Goal: Complete application form

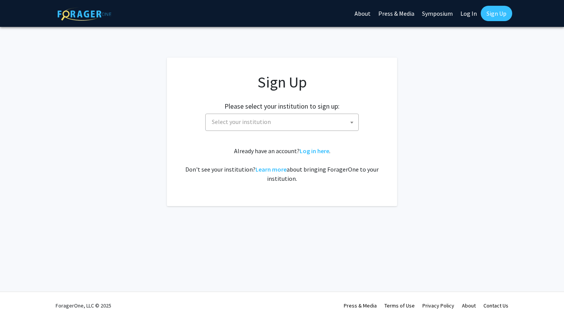
click at [311, 124] on span "Select your institution" at bounding box center [284, 122] width 150 height 16
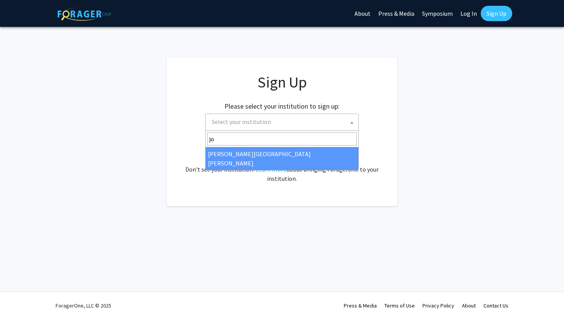
type input "jo"
select select "1"
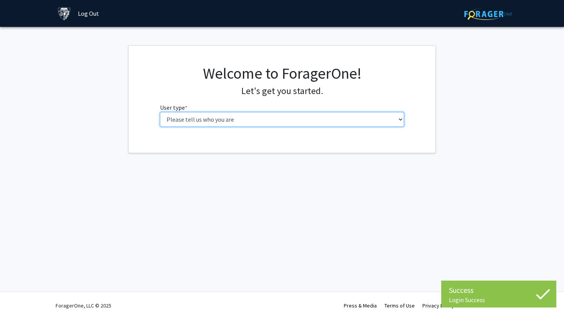
click at [272, 121] on select "Please tell us who you are Undergraduate Student Master's Student Doctoral Cand…" at bounding box center [282, 119] width 245 height 15
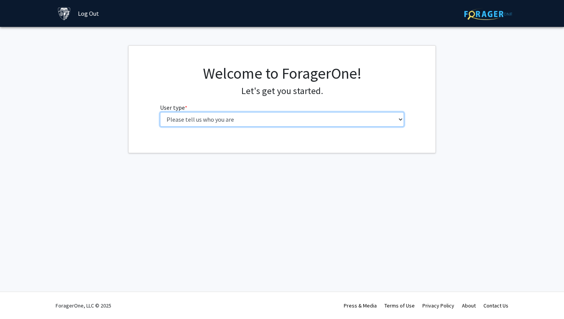
select select "3: doc"
click at [160, 112] on select "Please tell us who you are Undergraduate Student Master's Student Doctoral Cand…" at bounding box center [282, 119] width 245 height 15
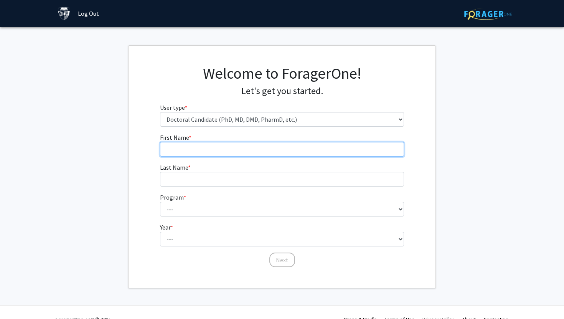
click at [249, 145] on input "First Name * required" at bounding box center [282, 149] width 245 height 15
type input "Amal"
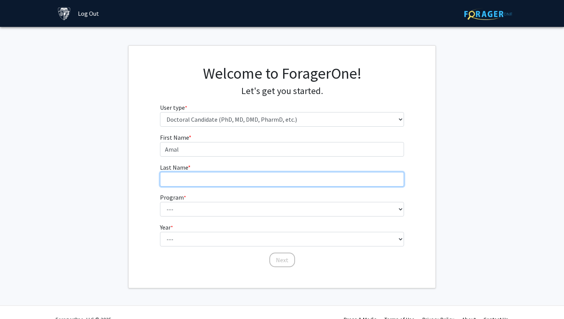
type input "El Masri"
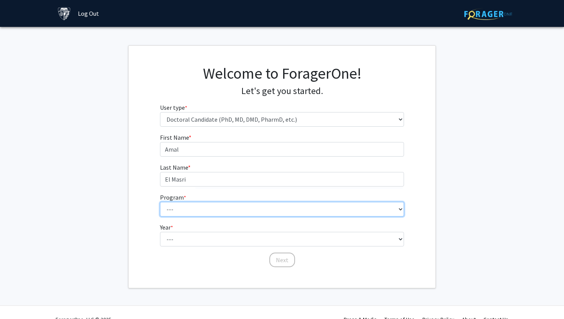
click at [213, 214] on select "--- Adult-Gerontological Acute Care Nurse Practitioner Adult-Gerontological Cri…" at bounding box center [282, 209] width 245 height 15
select select "56: 58"
click at [160, 202] on select "--- Adult-Gerontological Acute Care Nurse Practitioner Adult-Gerontological Cri…" at bounding box center [282, 209] width 245 height 15
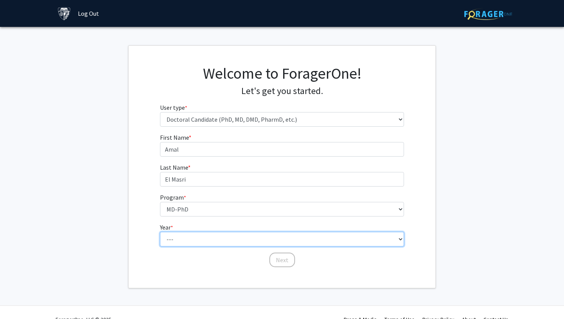
click at [170, 237] on select "--- First Year Second Year Third Year Fourth Year Fifth Year Sixth Year Seventh…" at bounding box center [282, 239] width 245 height 15
select select "4: fourth_year"
click at [160, 232] on select "--- First Year Second Year Third Year Fourth Year Fifth Year Sixth Year Seventh…" at bounding box center [282, 239] width 245 height 15
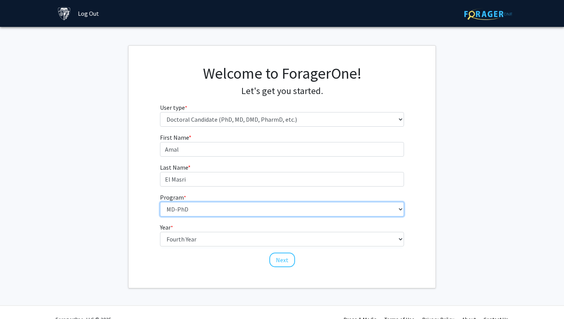
click at [198, 211] on select "--- Adult-Gerontological Acute Care Nurse Practitioner Adult-Gerontological Cri…" at bounding box center [282, 209] width 245 height 15
select select "22: 25"
click at [160, 202] on select "--- Adult-Gerontological Acute Care Nurse Practitioner Adult-Gerontological Cri…" at bounding box center [282, 209] width 245 height 15
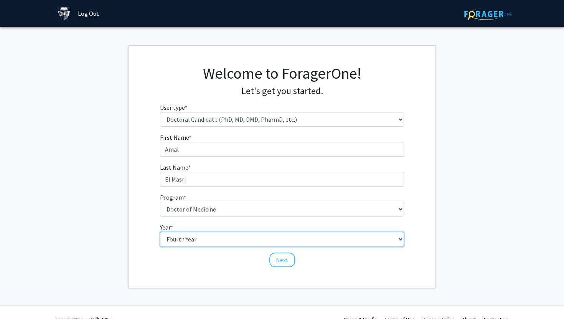
click at [200, 242] on select "--- First Year Second Year Third Year Fourth Year Fifth Year Sixth Year Seventh…" at bounding box center [282, 239] width 245 height 15
click at [160, 232] on select "--- First Year Second Year Third Year Fourth Year Fifth Year Sixth Year Seventh…" at bounding box center [282, 239] width 245 height 15
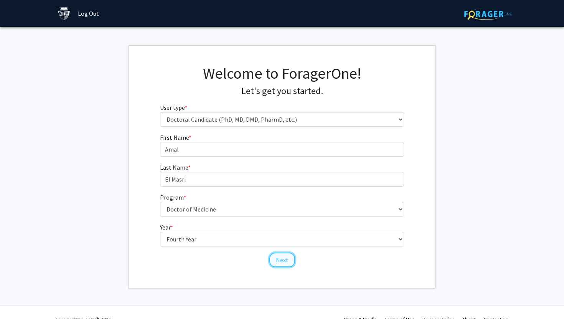
click at [278, 261] on button "Next" at bounding box center [283, 260] width 26 height 15
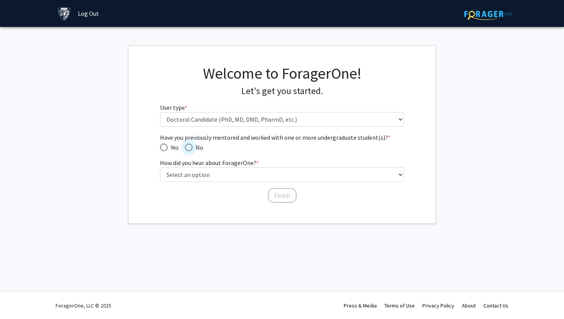
click at [187, 148] on span "Have you previously mentored and worked with one or more undergraduate student(…" at bounding box center [189, 148] width 8 height 8
click at [187, 148] on input "No" at bounding box center [189, 148] width 8 height 8
radio input "true"
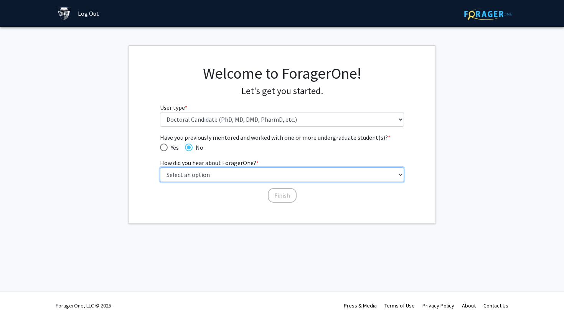
click at [195, 174] on select "Select an option Peer/student recommendation Faculty/staff recommendation Unive…" at bounding box center [282, 174] width 245 height 15
select select "3: university_website"
click at [160, 167] on select "Select an option Peer/student recommendation Faculty/staff recommendation Unive…" at bounding box center [282, 174] width 245 height 15
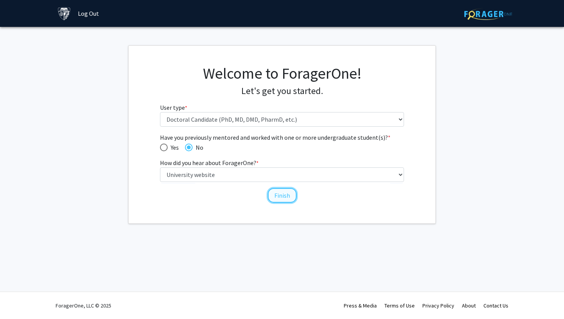
click at [281, 197] on button "Finish" at bounding box center [282, 195] width 29 height 15
